Goal: Transaction & Acquisition: Purchase product/service

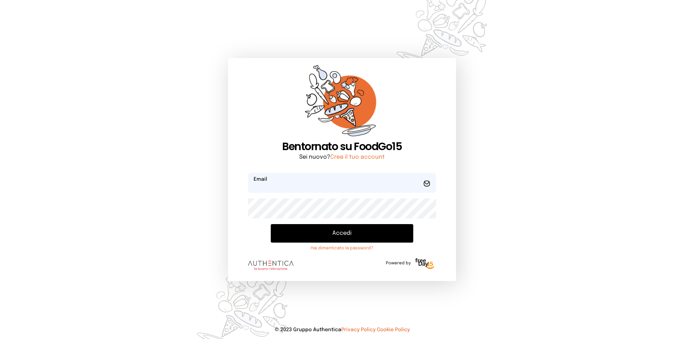
type input "**********"
click at [328, 231] on button "Accedi" at bounding box center [342, 233] width 142 height 19
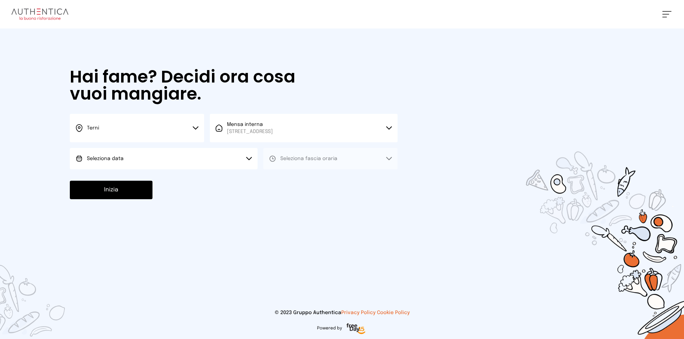
drag, startPoint x: 161, startPoint y: 158, endPoint x: 156, endPoint y: 158, distance: 4.3
click at [160, 157] on button "Seleziona data" at bounding box center [164, 158] width 188 height 21
click at [130, 178] on li "[DATE], [DATE]" at bounding box center [164, 179] width 188 height 19
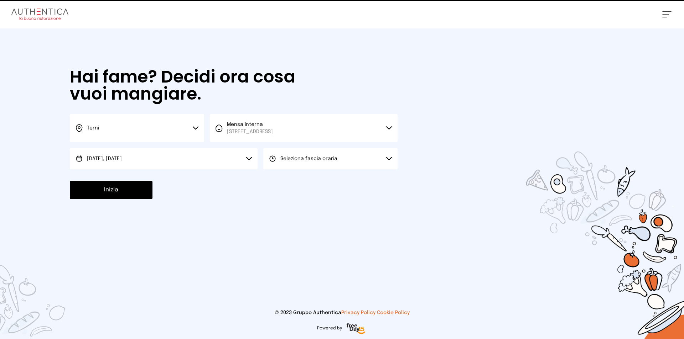
click at [288, 156] on span "Seleziona fascia oraria" at bounding box center [308, 158] width 57 height 5
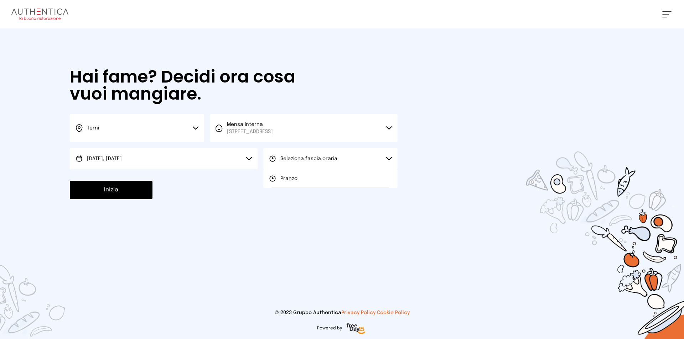
drag, startPoint x: 284, startPoint y: 179, endPoint x: 259, endPoint y: 182, distance: 25.1
click at [283, 179] on span "Pranzo" at bounding box center [288, 178] width 17 height 7
click at [133, 193] on button "Inizia" at bounding box center [111, 190] width 83 height 19
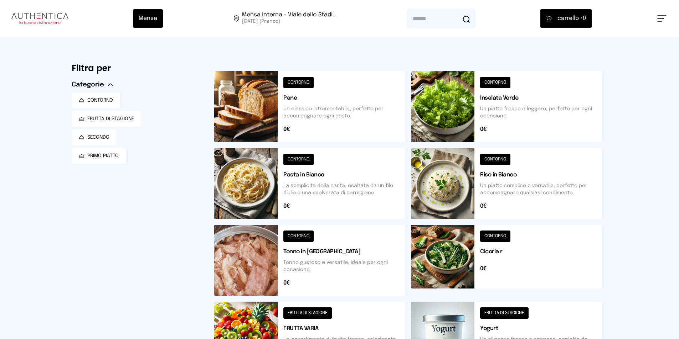
click at [303, 85] on button at bounding box center [309, 106] width 191 height 71
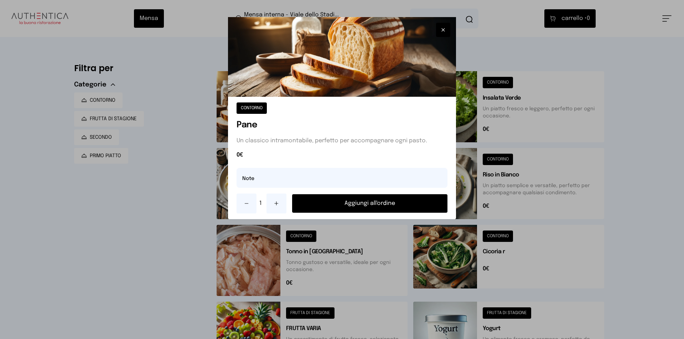
click at [389, 201] on button "Aggiungi all'ordine" at bounding box center [369, 203] width 155 height 19
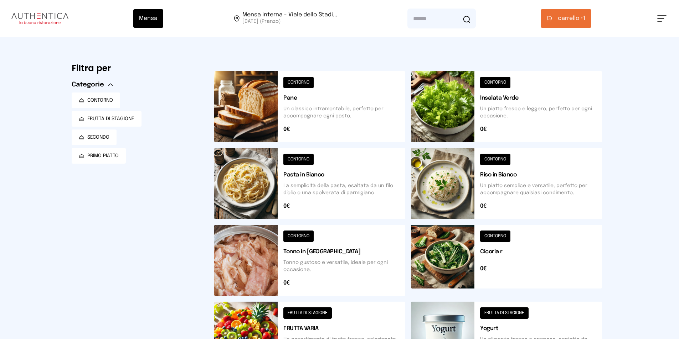
click at [502, 235] on button at bounding box center [506, 260] width 191 height 71
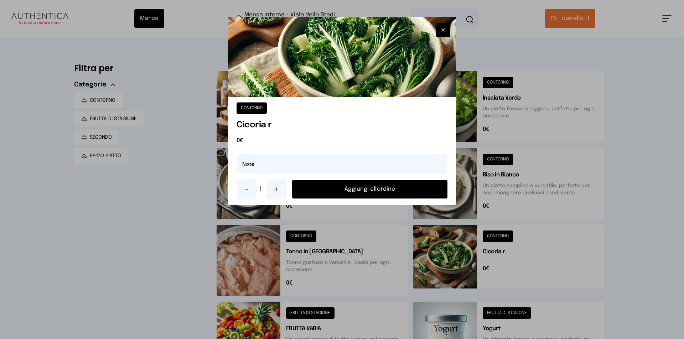
click at [392, 192] on button "Aggiungi all'ordine" at bounding box center [369, 189] width 155 height 19
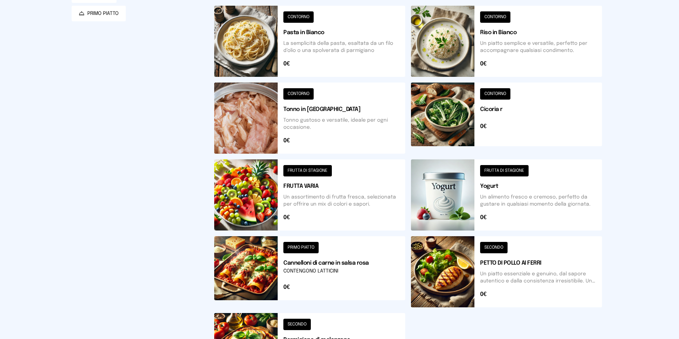
scroll to position [178, 0]
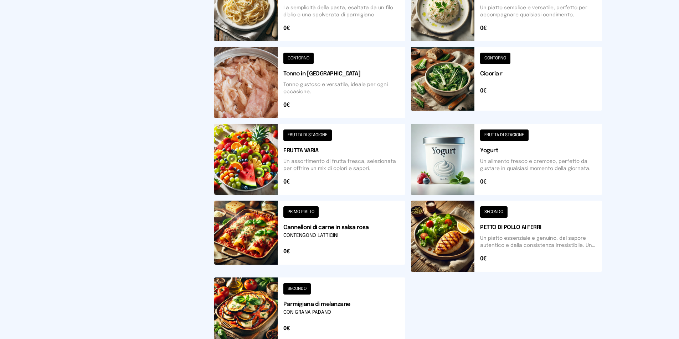
click at [498, 213] on button at bounding box center [506, 236] width 191 height 71
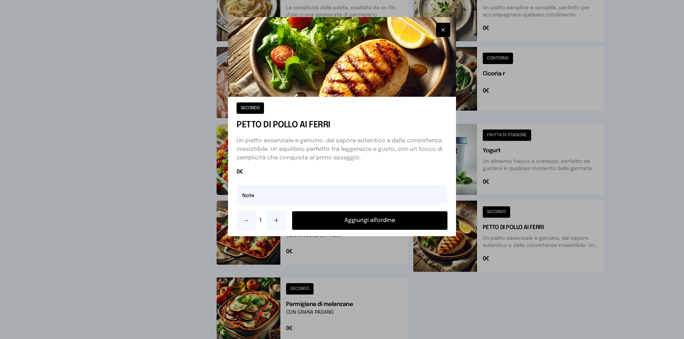
click at [398, 217] on button "Aggiungi all'ordine" at bounding box center [369, 221] width 155 height 19
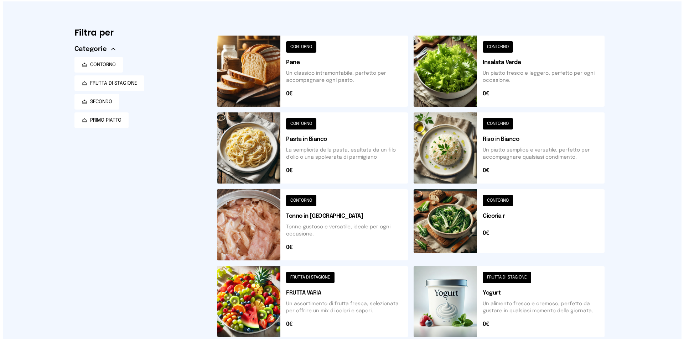
scroll to position [0, 0]
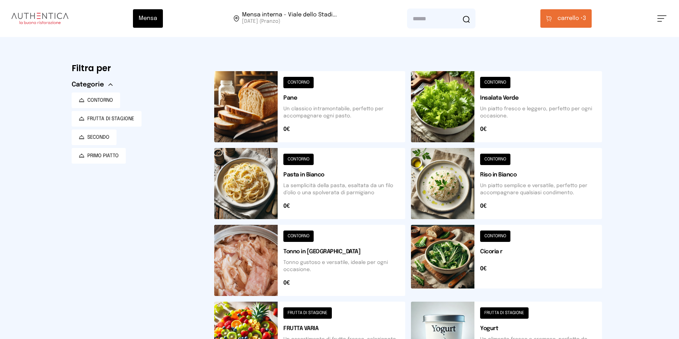
click at [576, 19] on span "carrello •" at bounding box center [569, 18] width 25 height 9
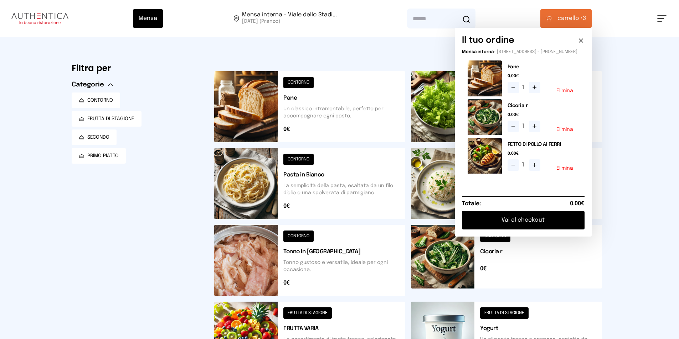
click at [514, 223] on button "Vai al checkout" at bounding box center [523, 220] width 123 height 19
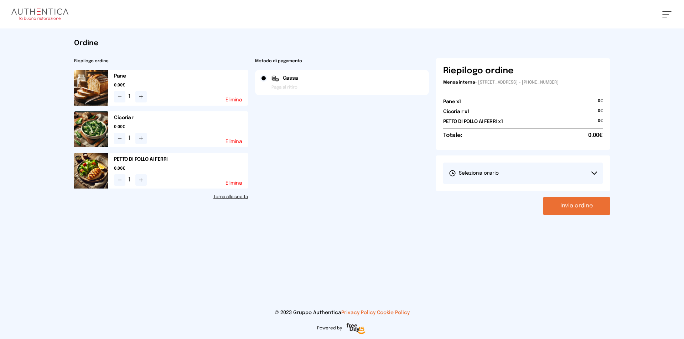
click at [570, 209] on button "Invia ordine" at bounding box center [576, 206] width 67 height 19
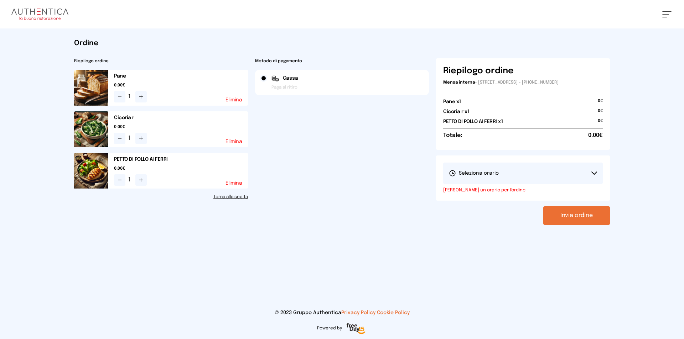
click at [521, 177] on button "Seleziona orario" at bounding box center [523, 173] width 160 height 21
click at [500, 190] on span "1° Turno (13:00 - 15:00)" at bounding box center [476, 193] width 54 height 7
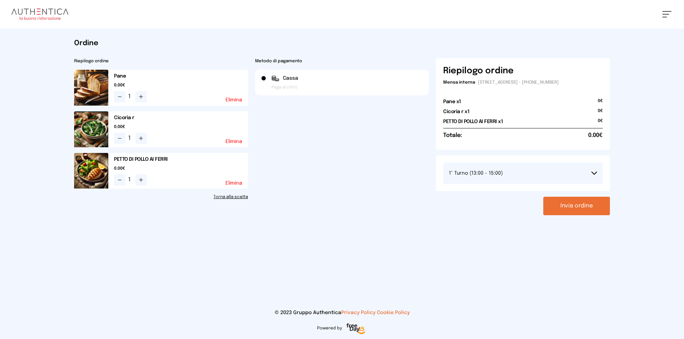
click at [569, 201] on button "Invia ordine" at bounding box center [576, 206] width 67 height 19
